Goal: Task Accomplishment & Management: Manage account settings

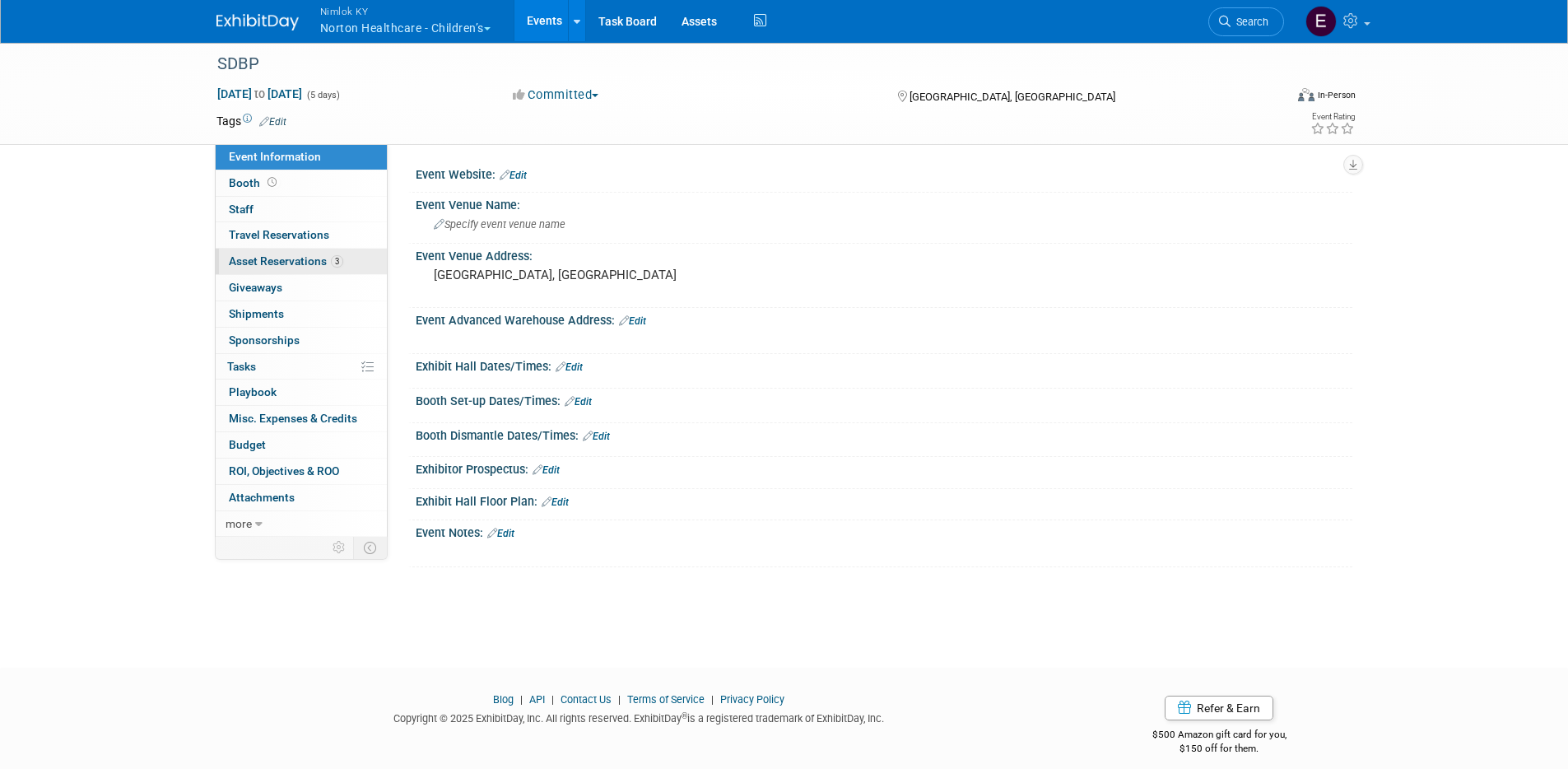
click at [318, 261] on span "Asset Reservations 3" at bounding box center [285, 261] width 114 height 13
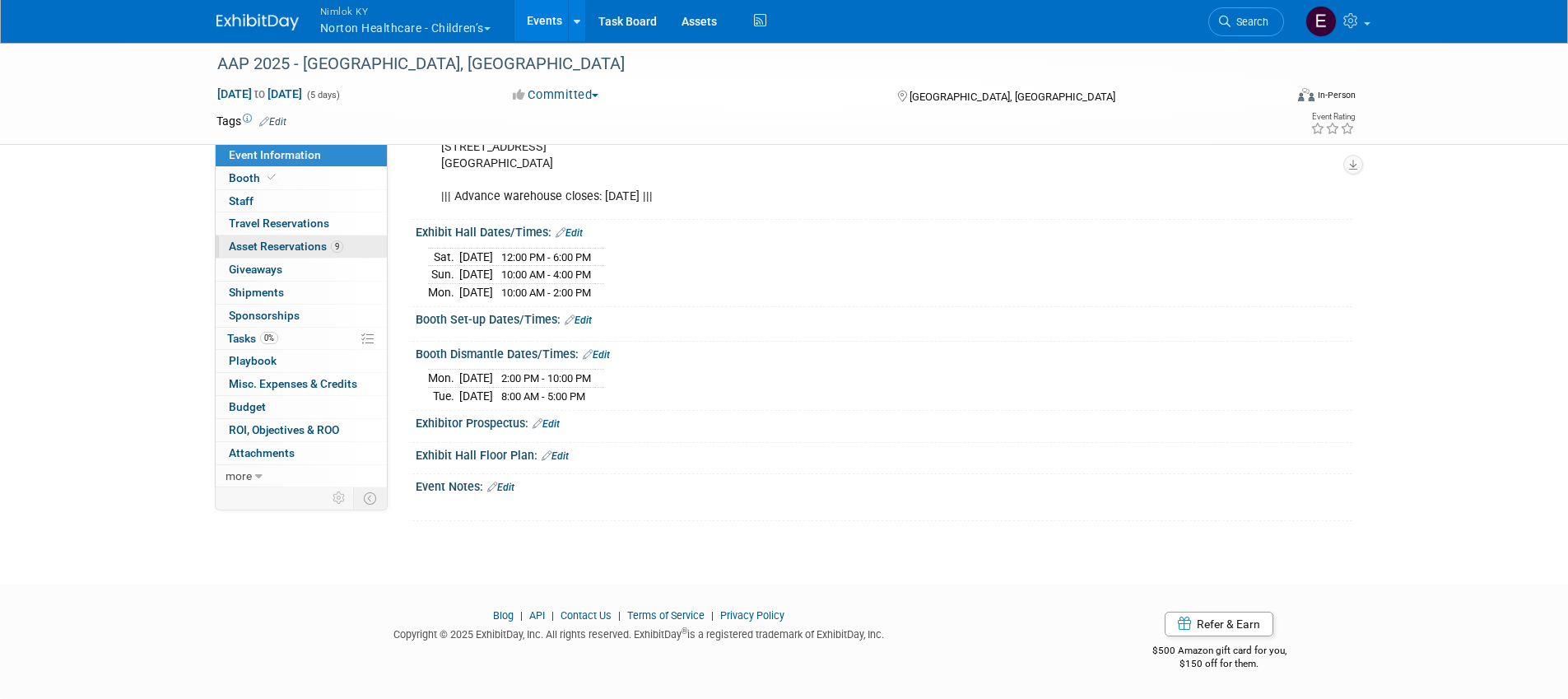
click at [299, 239] on span "Asset Reservations 9" at bounding box center [285, 246] width 114 height 13
